Goal: Information Seeking & Learning: Find specific fact

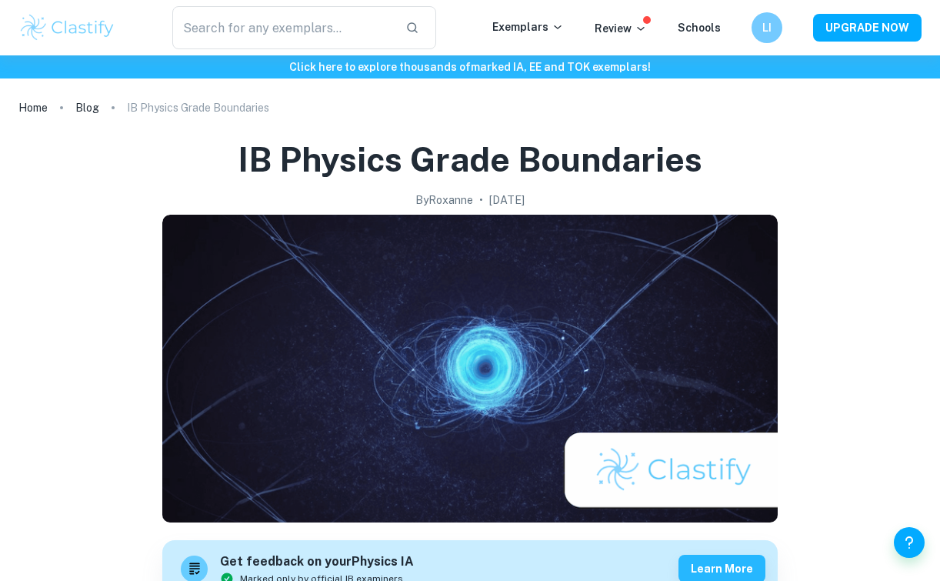
scroll to position [788, 0]
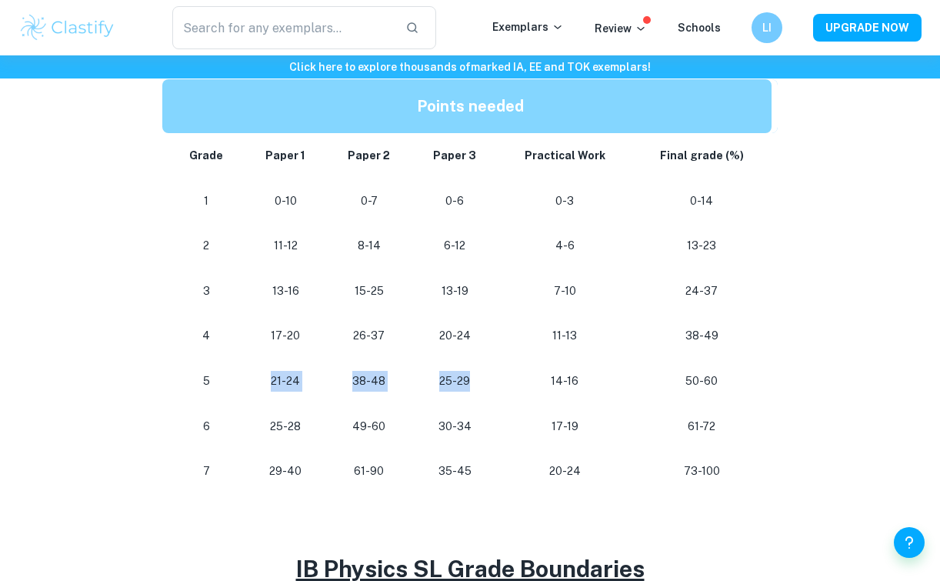
drag, startPoint x: 486, startPoint y: 377, endPoint x: 250, endPoint y: 375, distance: 236.2
click at [250, 375] on tr "5 21-24 38-48 25-29 14-16 50-60" at bounding box center [469, 381] width 615 height 45
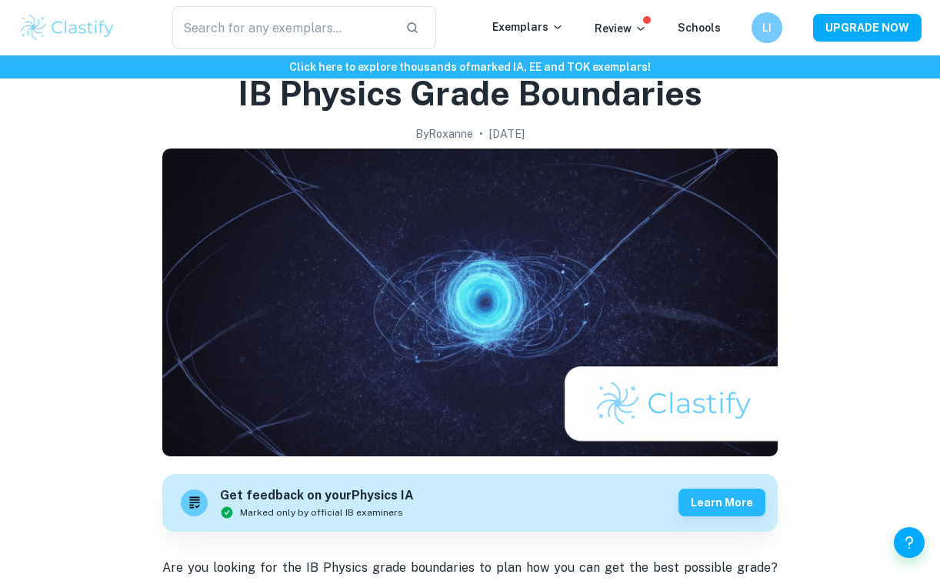
scroll to position [0, 0]
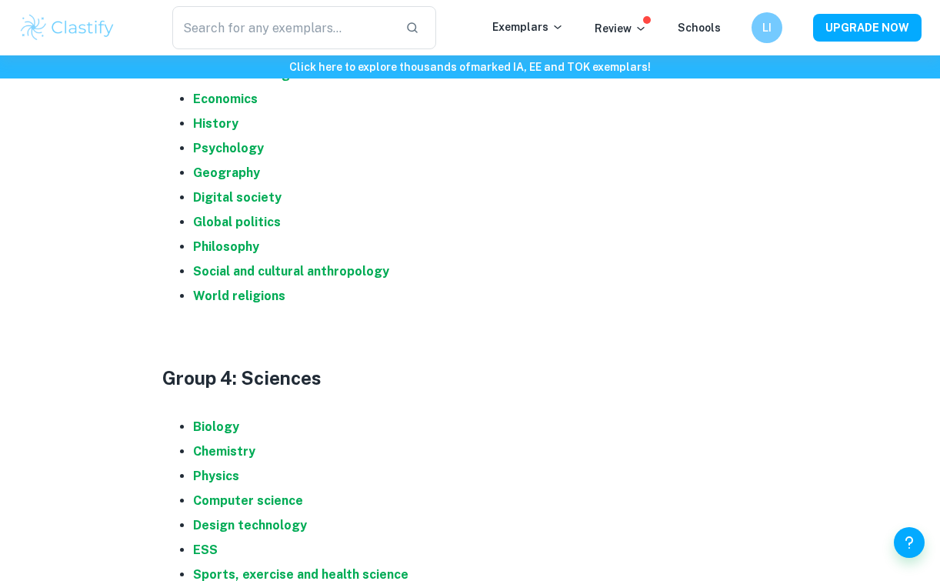
scroll to position [1350, 0]
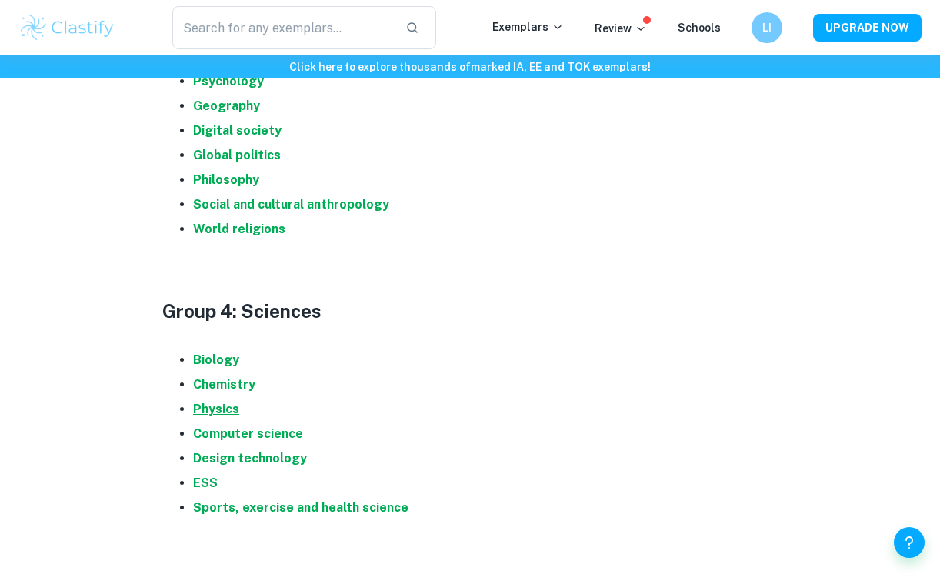
click at [232, 408] on strong "Physics" at bounding box center [216, 409] width 46 height 15
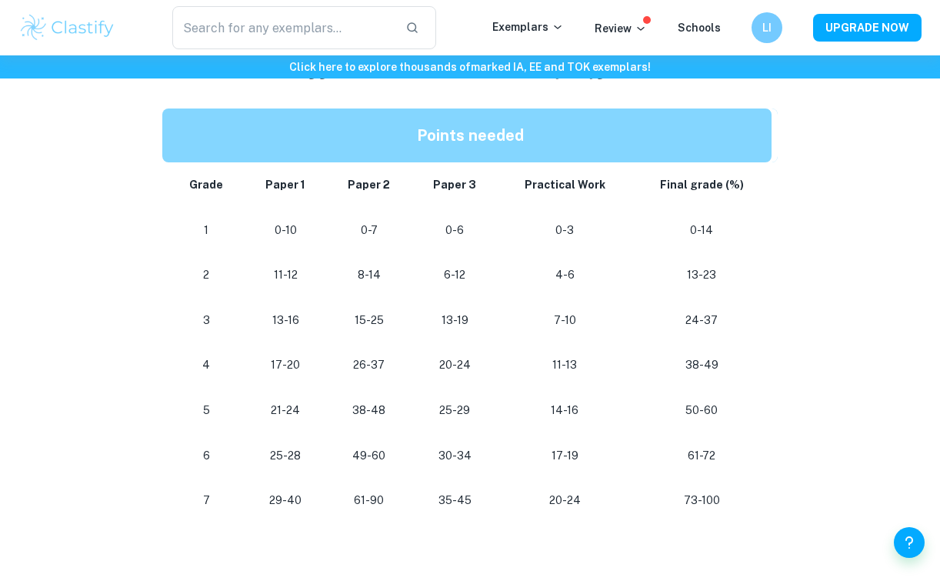
scroll to position [768, 0]
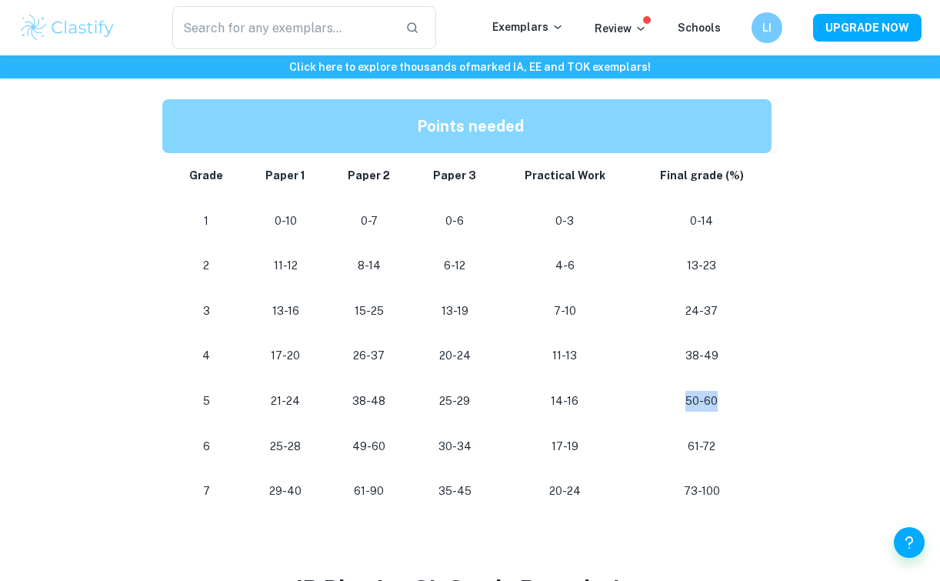
drag, startPoint x: 685, startPoint y: 402, endPoint x: 728, endPoint y: 404, distance: 42.3
click at [728, 404] on p "50-60" at bounding box center [701, 401] width 115 height 21
click at [788, 390] on div "IB Physics Grade Boundaries By Roxanne • January 27, 2024 Get feedback on your …" at bounding box center [469, 377] width 903 height 2052
drag, startPoint x: 687, startPoint y: 449, endPoint x: 168, endPoint y: 444, distance: 518.5
click at [168, 444] on tr "6 25-28 49-60 30-34 17-19 61-72" at bounding box center [469, 446] width 615 height 45
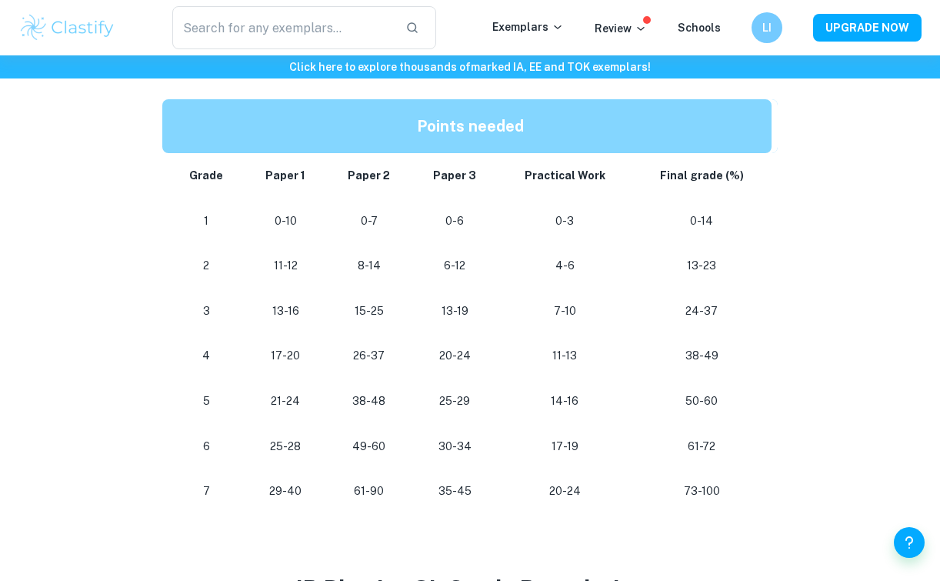
click at [185, 453] on p "6" at bounding box center [207, 446] width 52 height 21
drag, startPoint x: 200, startPoint y: 446, endPoint x: 252, endPoint y: 447, distance: 51.6
click at [252, 447] on tr "6 25-28 49-60 30-34 17-19 61-72" at bounding box center [469, 446] width 615 height 45
click at [55, 438] on div "IB Physics Grade Boundaries By Roxanne • January 27, 2024 Get feedback on your …" at bounding box center [469, 377] width 903 height 2052
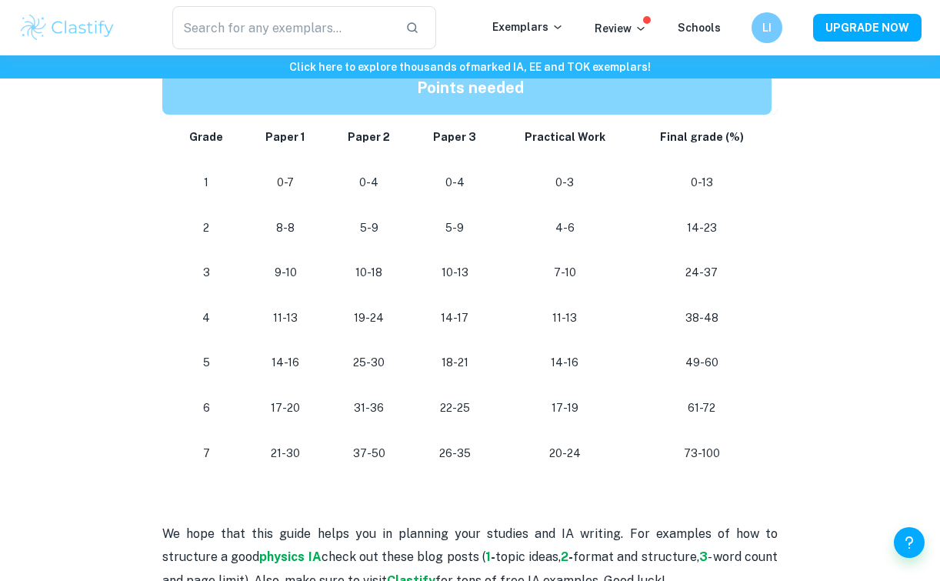
scroll to position [1377, 0]
